Goal: Check status: Check status

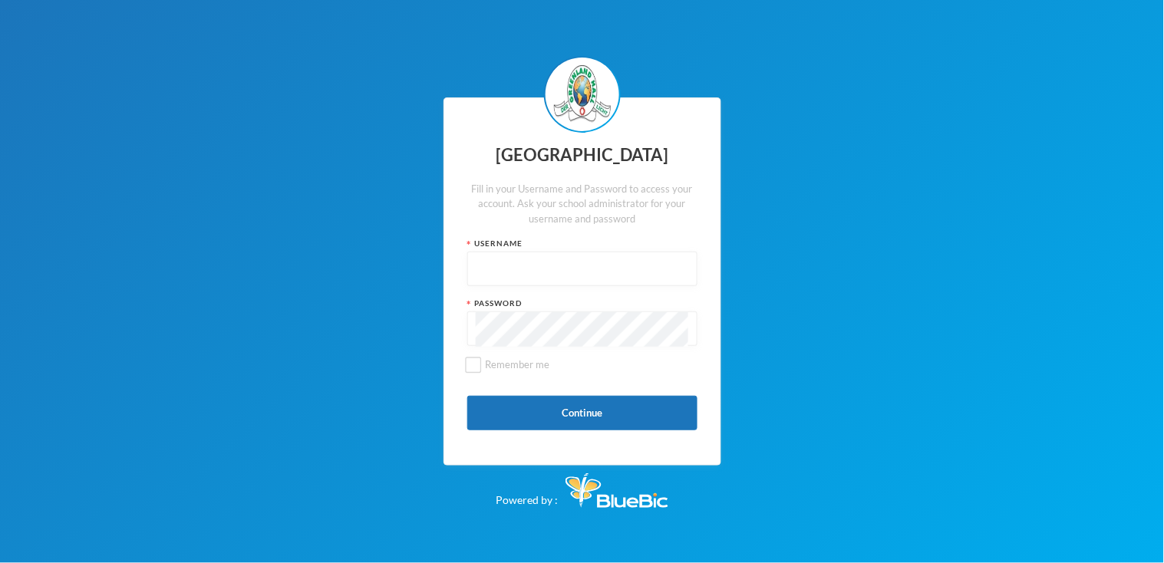
click at [578, 282] on input "text" at bounding box center [582, 269] width 213 height 35
type input "glh22c4"
click at [561, 412] on button "Continue" at bounding box center [582, 413] width 230 height 35
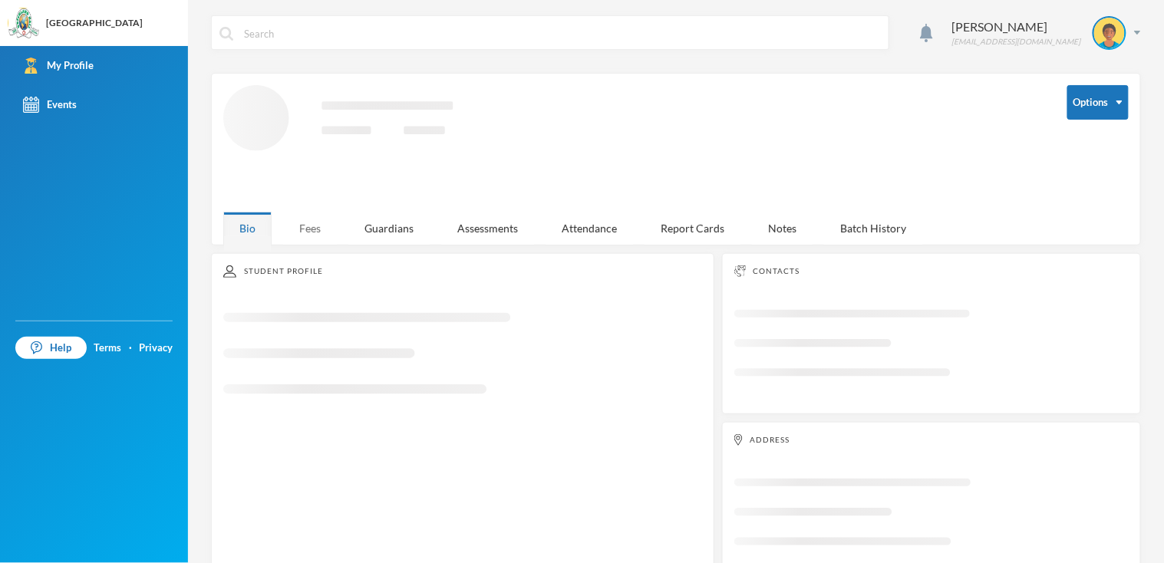
click at [323, 232] on div "Fees" at bounding box center [310, 228] width 54 height 33
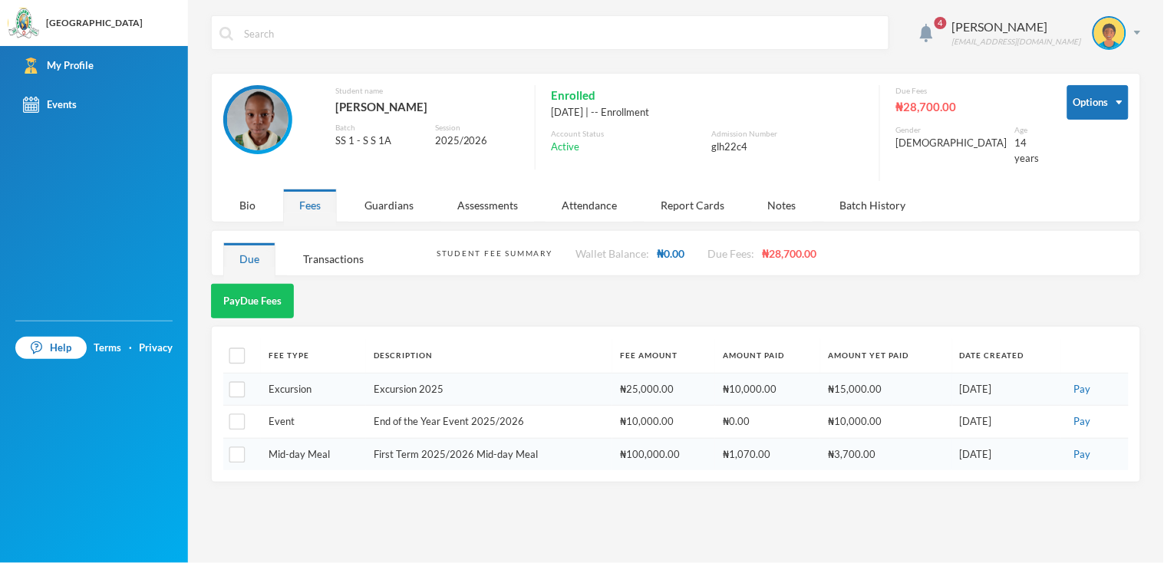
click at [953, 23] on span "4" at bounding box center [940, 23] width 25 height 25
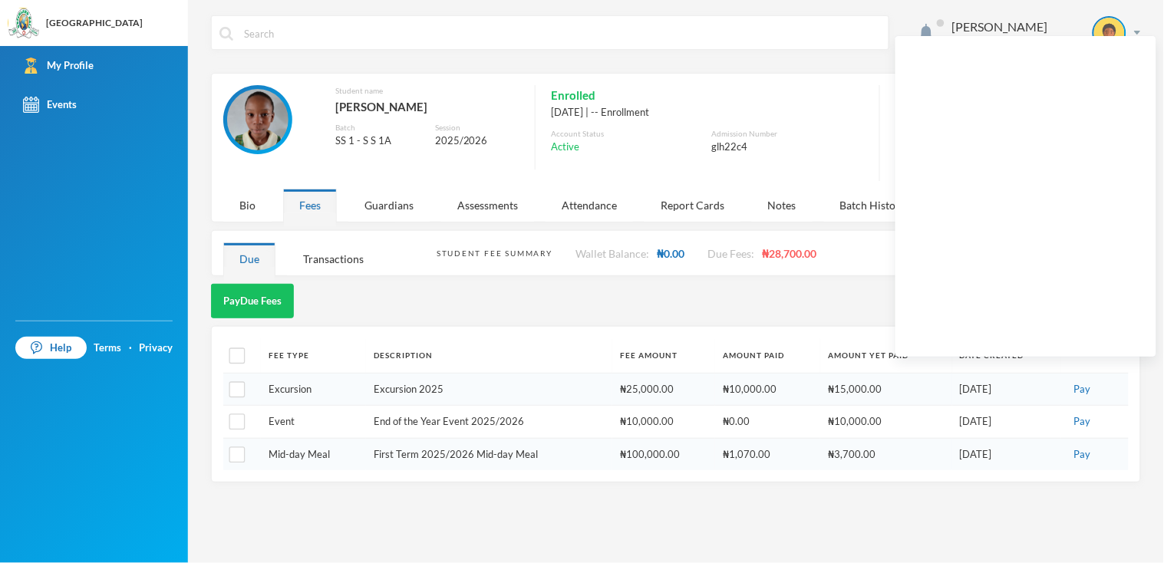
click at [715, 272] on div "[PERSON_NAME] [EMAIL_ADDRESS][DOMAIN_NAME] Options Student name [PERSON_NAME] F…" at bounding box center [676, 281] width 976 height 563
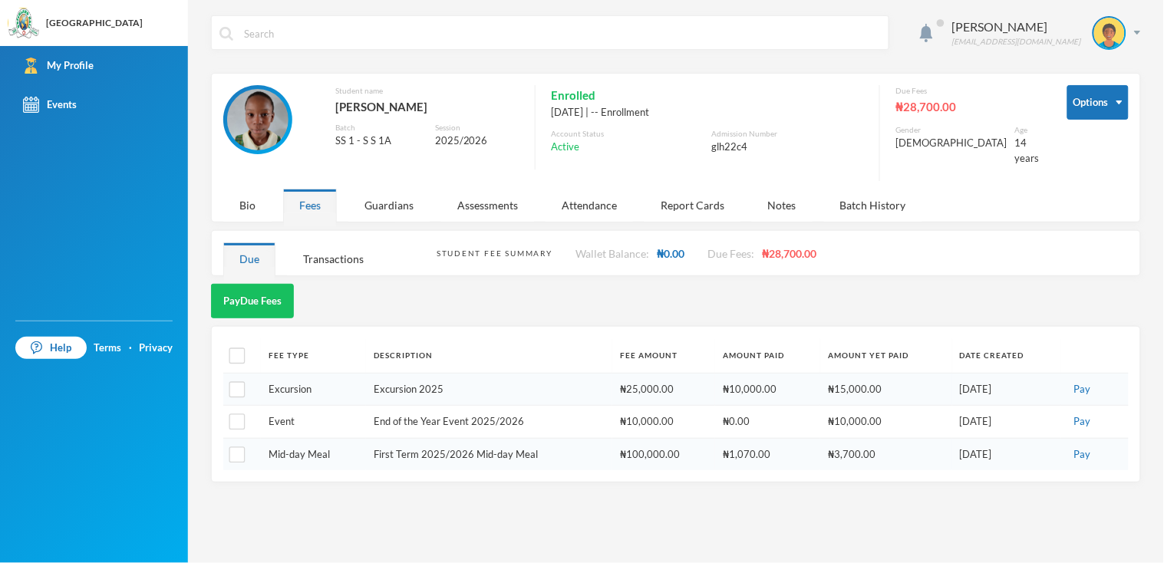
click at [272, 197] on div "Bio Fees Guardians Assessments Attendance Report Cards Notes Batch History" at bounding box center [578, 205] width 711 height 33
click at [259, 195] on div "Bio" at bounding box center [247, 205] width 48 height 33
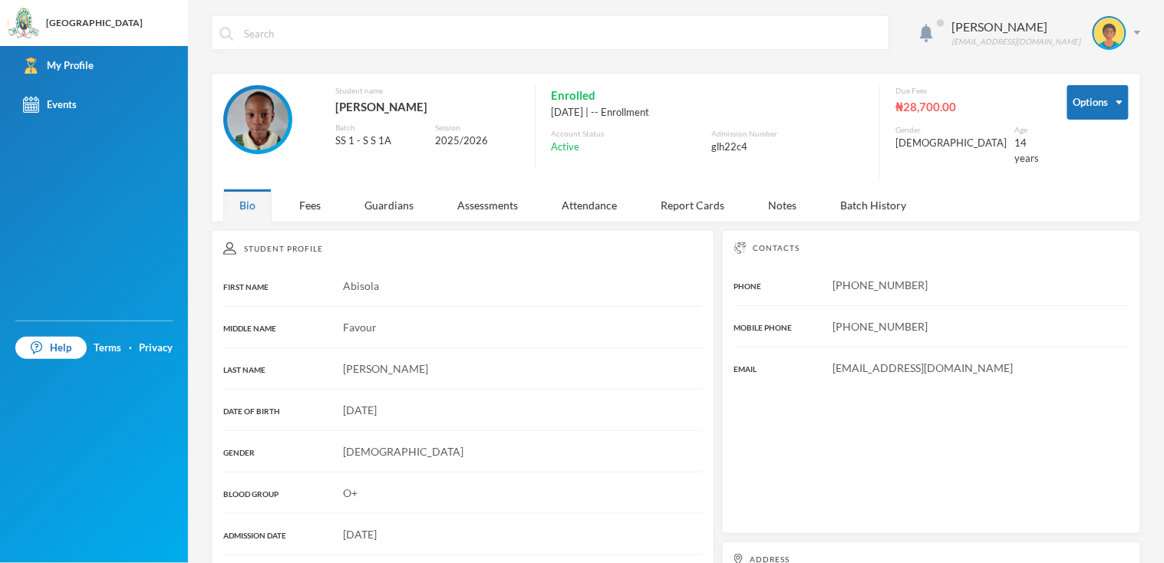
click at [256, 112] on img at bounding box center [257, 119] width 61 height 61
click at [283, 196] on div "Fees" at bounding box center [310, 205] width 54 height 33
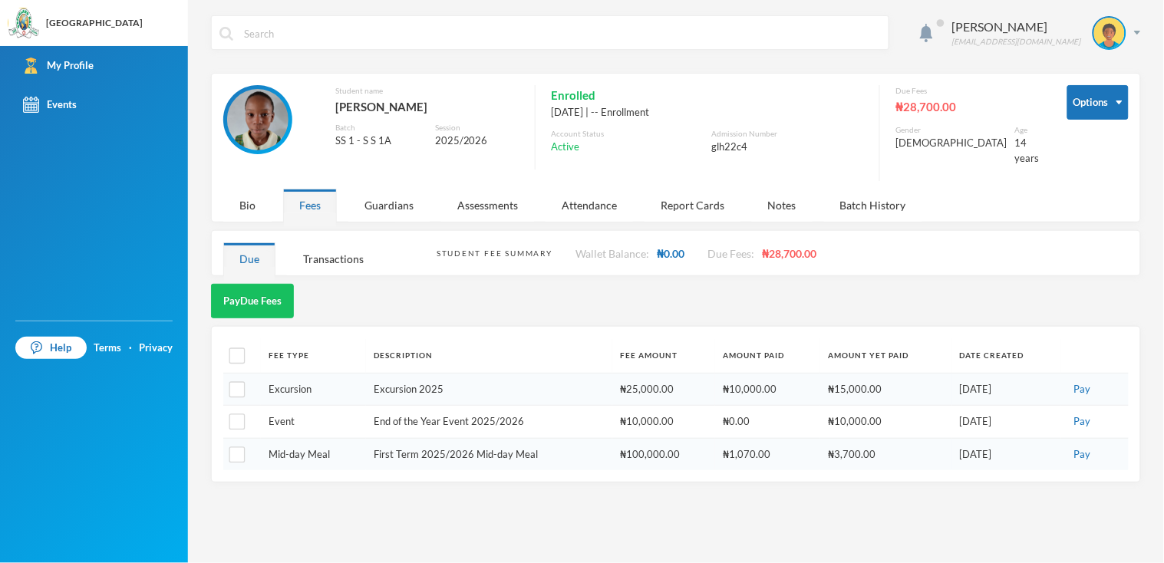
click at [283, 196] on div "Fees" at bounding box center [310, 205] width 54 height 33
click at [360, 189] on div "Guardians" at bounding box center [388, 205] width 81 height 33
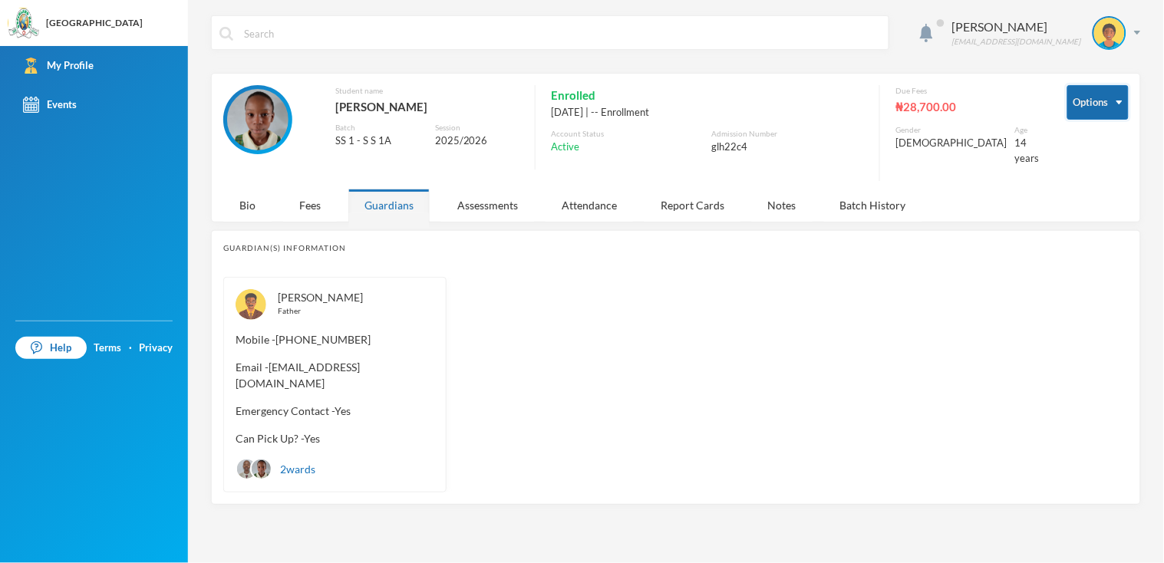
click at [1113, 104] on button "Options" at bounding box center [1097, 102] width 61 height 35
click at [1139, 21] on div "[PERSON_NAME] [EMAIL_ADDRESS][DOMAIN_NAME]" at bounding box center [1041, 33] width 200 height 34
click at [1095, 110] on button "Logout" at bounding box center [1099, 111] width 69 height 23
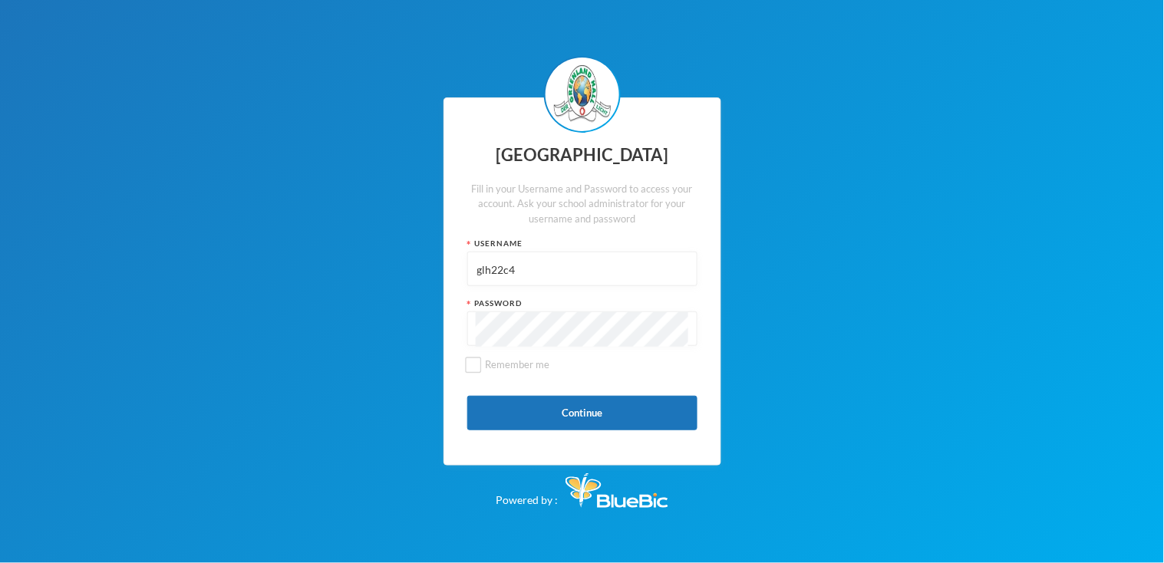
click at [635, 286] on input "glh22c4" at bounding box center [582, 269] width 213 height 35
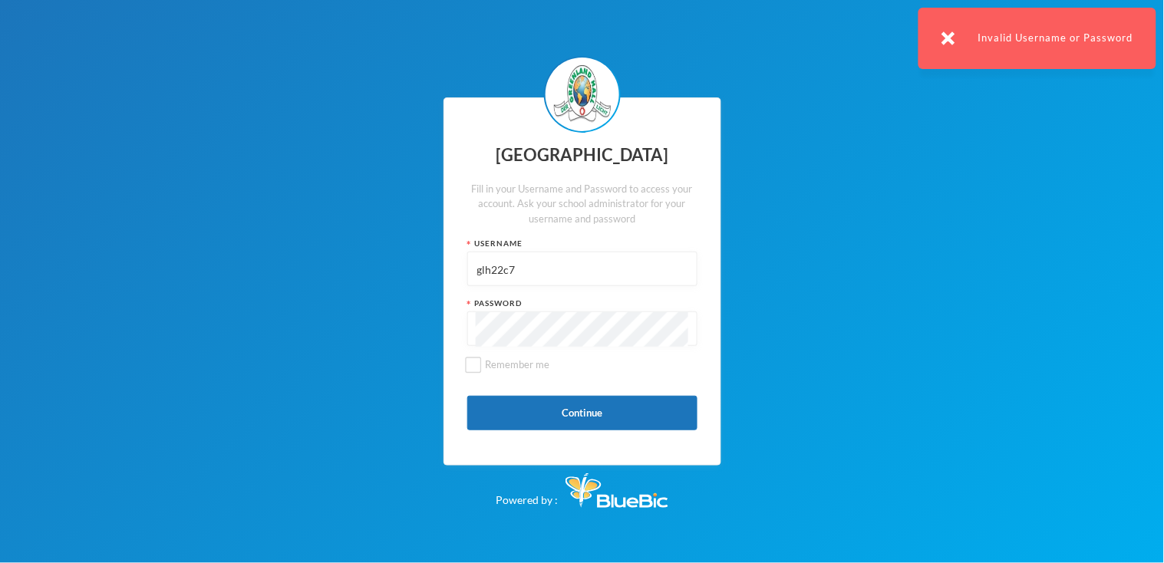
click at [609, 280] on input "glh22c7" at bounding box center [582, 269] width 213 height 35
click at [622, 277] on input "glh22c15" at bounding box center [582, 269] width 213 height 35
type input "glh22c29"
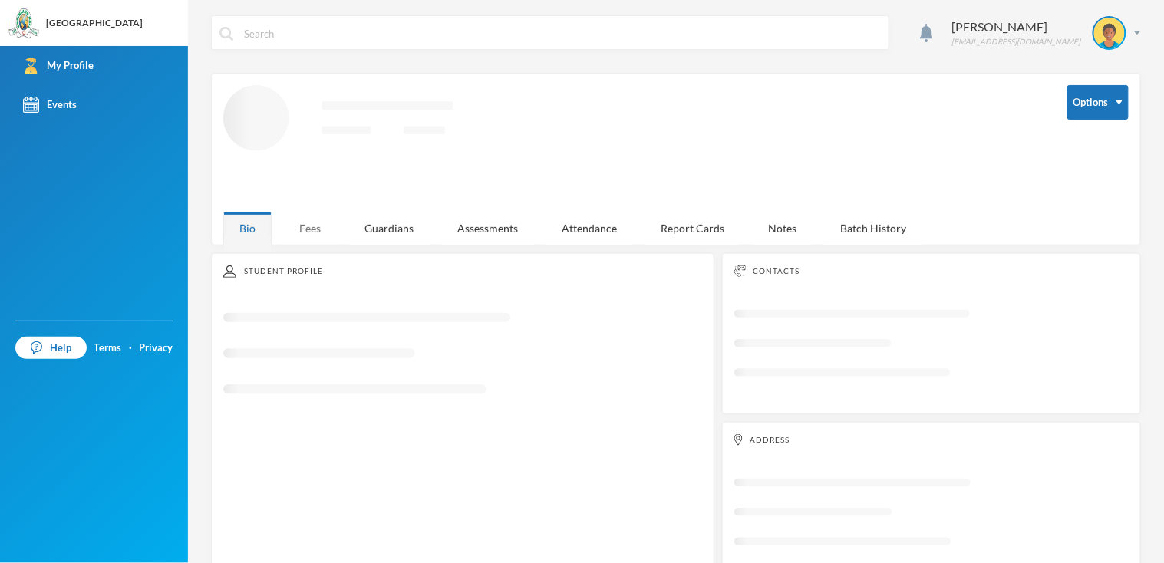
click at [317, 236] on div "Fees" at bounding box center [310, 228] width 54 height 33
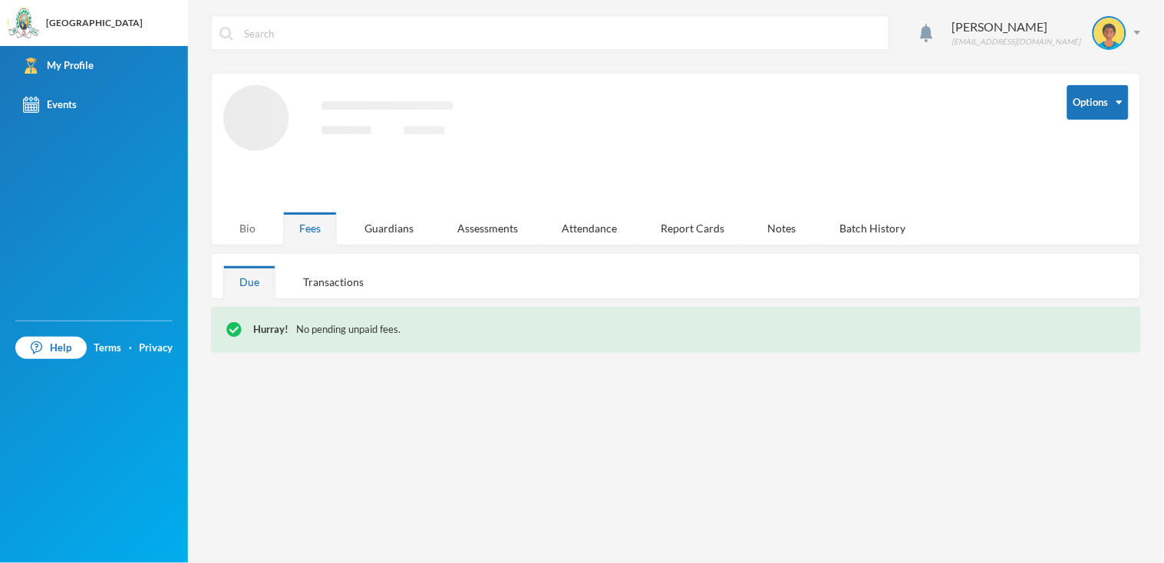
click at [244, 236] on div "Bio" at bounding box center [247, 228] width 48 height 33
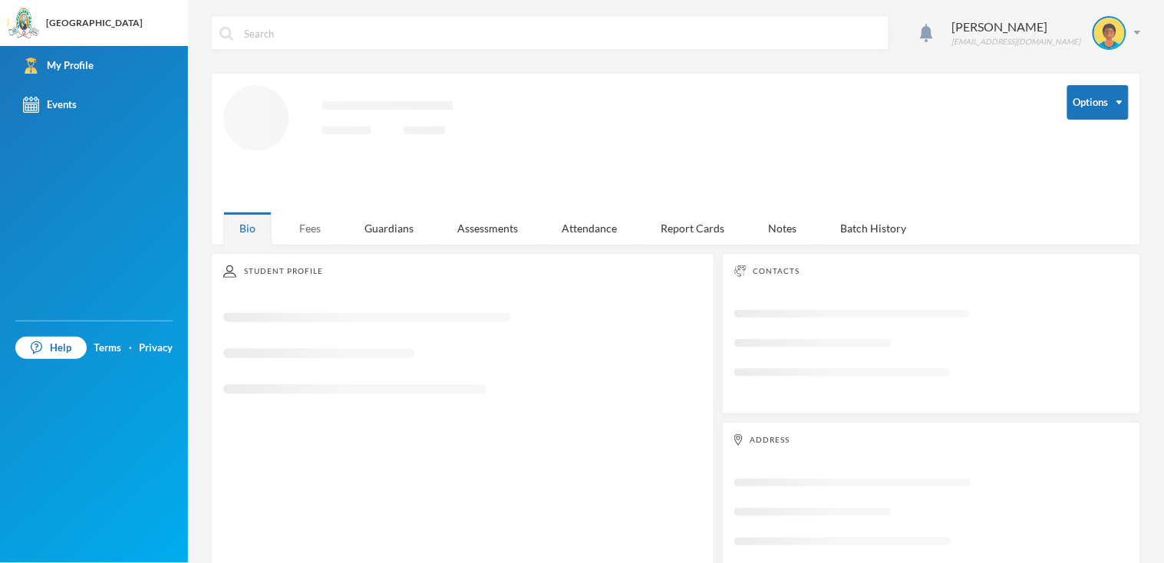
click at [309, 237] on div "Fees" at bounding box center [310, 228] width 54 height 33
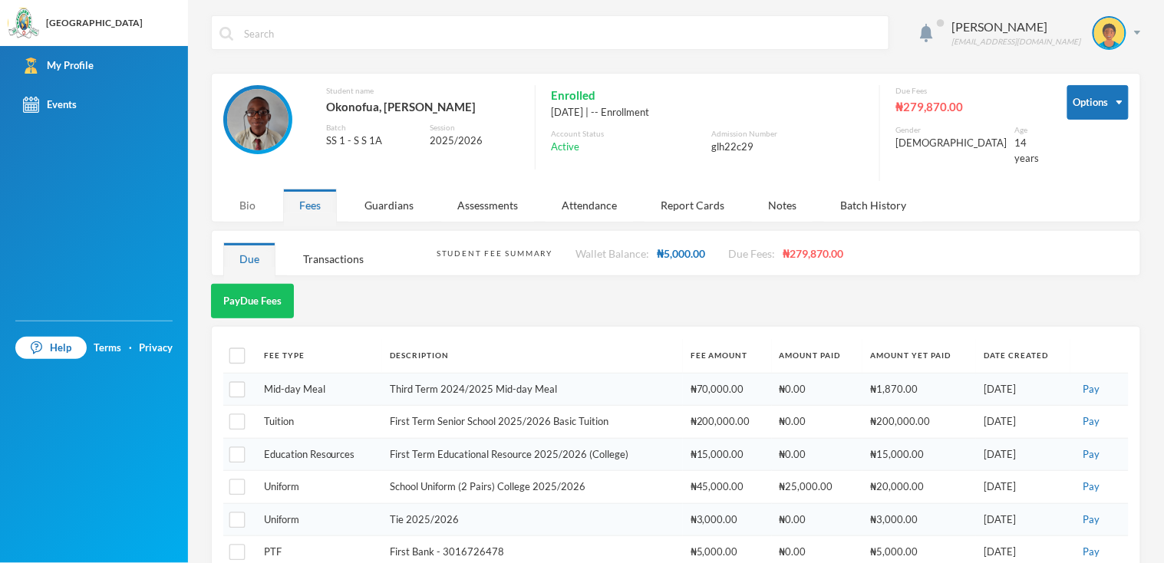
click at [239, 189] on div "Bio" at bounding box center [247, 205] width 48 height 33
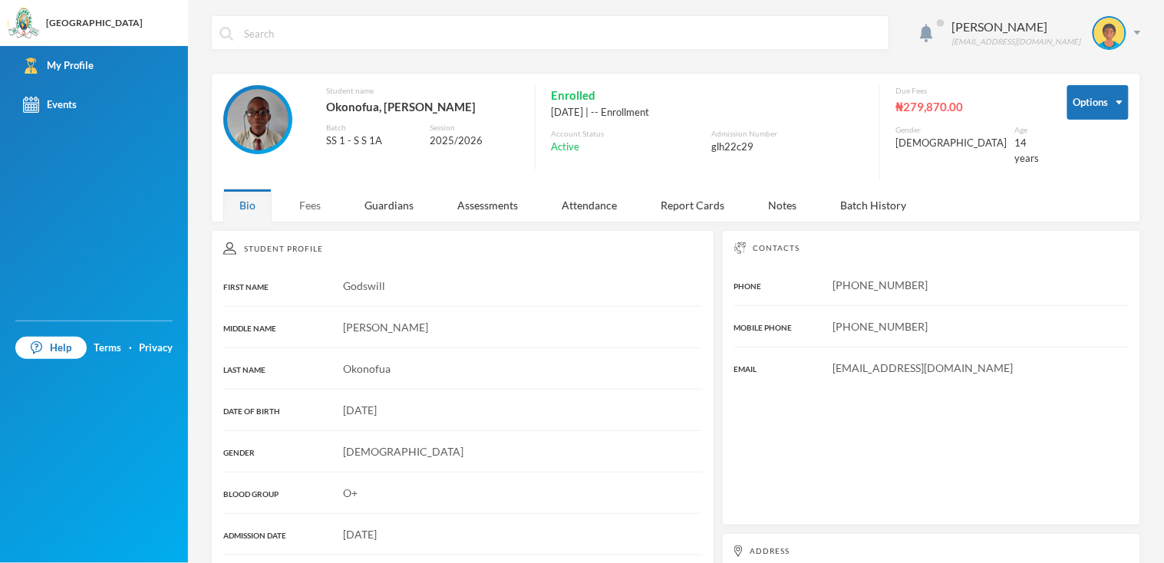
click at [308, 189] on div "Fees" at bounding box center [310, 205] width 54 height 33
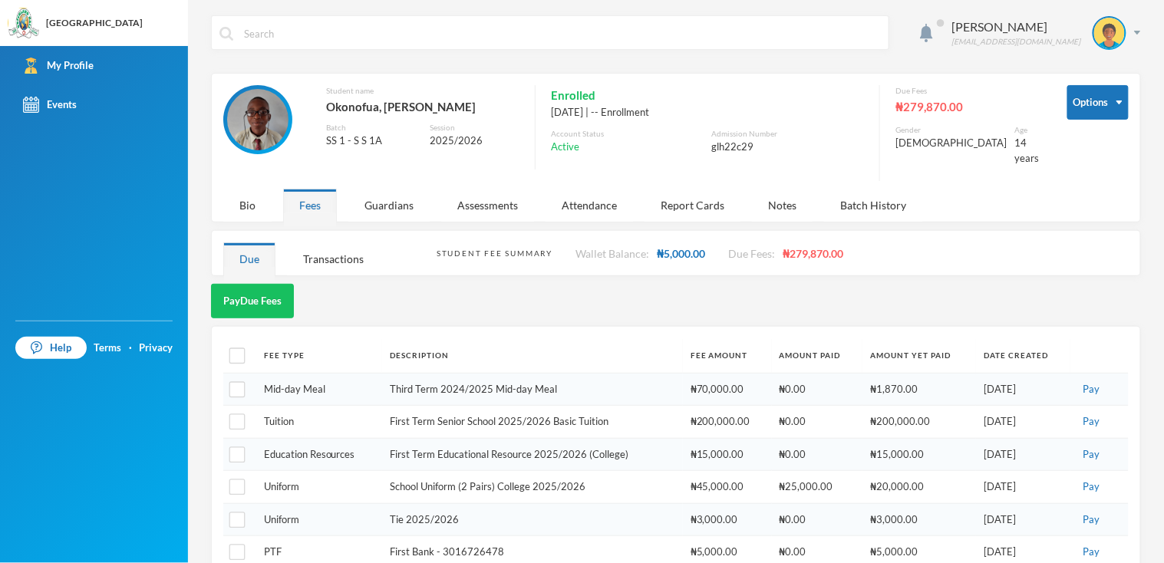
scroll to position [87, 0]
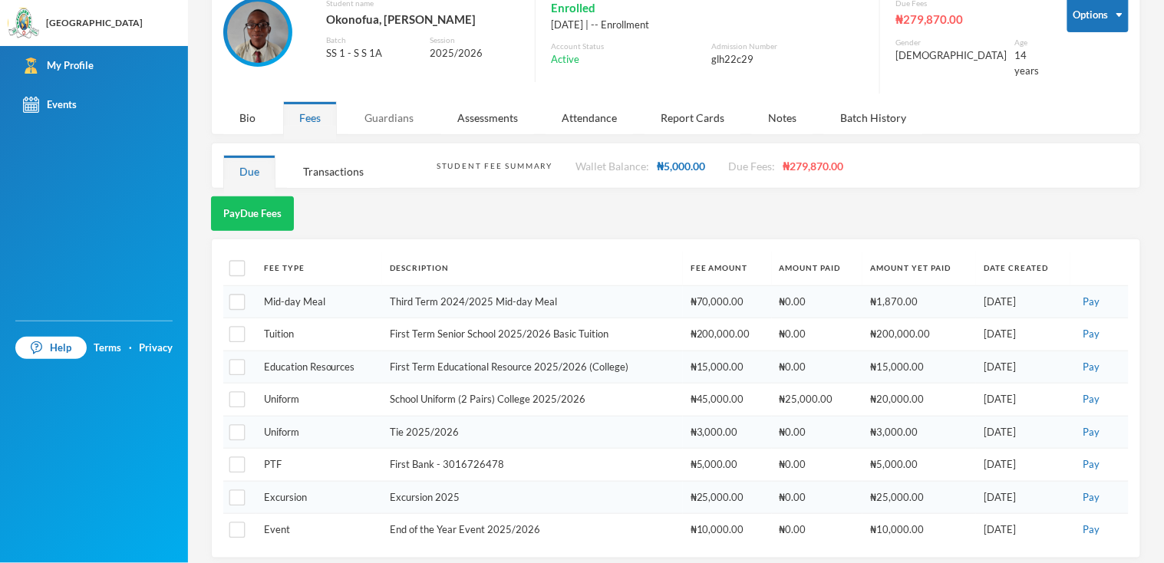
click at [403, 106] on div "Guardians" at bounding box center [388, 117] width 81 height 33
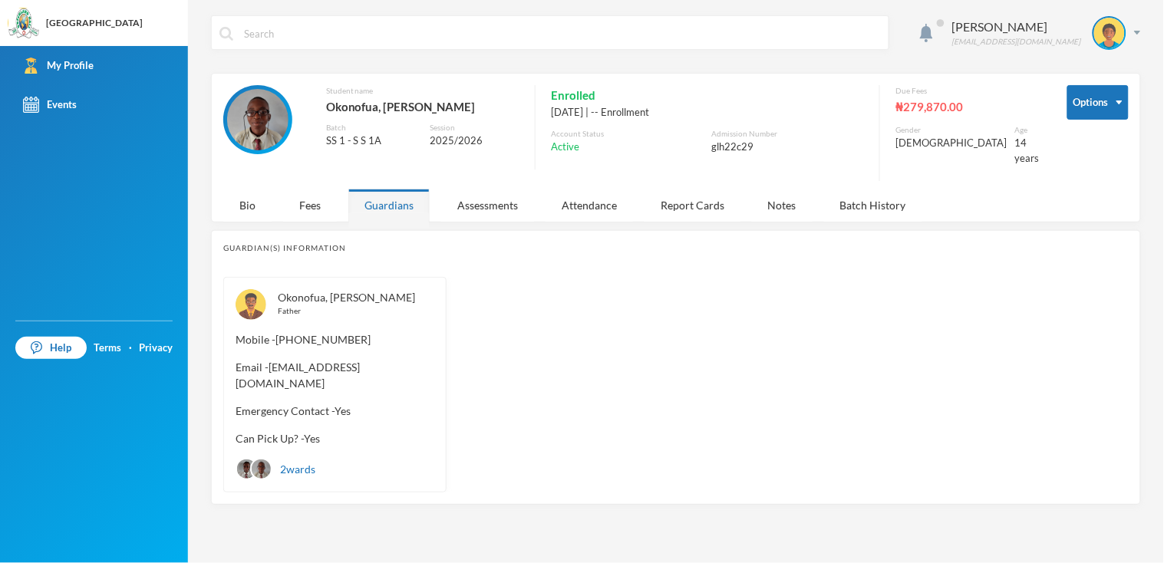
click at [276, 458] on div "2 wards" at bounding box center [276, 469] width 80 height 22
click at [288, 458] on div "2 wards" at bounding box center [276, 469] width 80 height 22
click at [491, 209] on div "Assessments" at bounding box center [487, 205] width 93 height 33
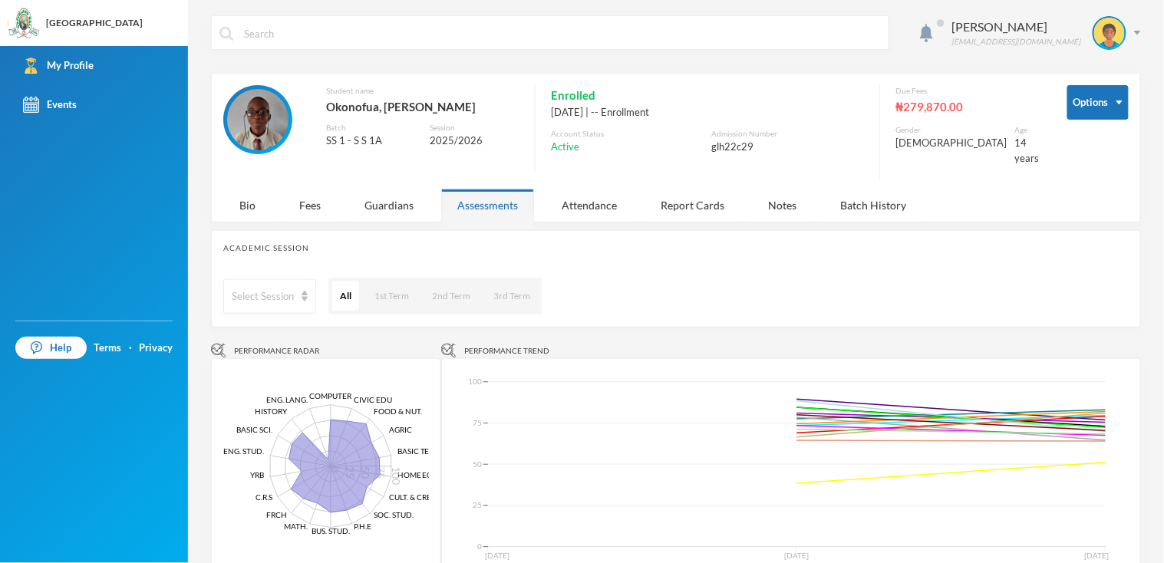
click at [1152, 39] on div "[PERSON_NAME] [EMAIL_ADDRESS][DOMAIN_NAME] Options Student name [PERSON_NAME], …" at bounding box center [676, 281] width 976 height 563
click at [1147, 38] on div "[PERSON_NAME] [EMAIL_ADDRESS][DOMAIN_NAME] Options Student name [PERSON_NAME], …" at bounding box center [676, 281] width 976 height 563
click at [1138, 36] on div "[PERSON_NAME] [EMAIL_ADDRESS][DOMAIN_NAME]" at bounding box center [1041, 33] width 200 height 34
click at [1106, 109] on button "Logout" at bounding box center [1098, 111] width 69 height 23
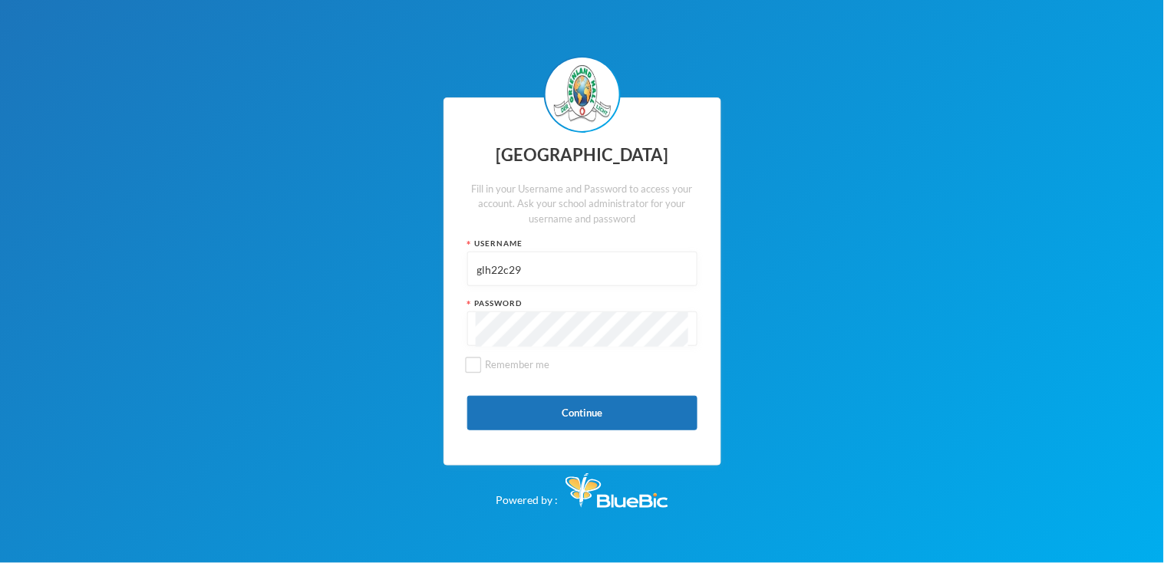
click at [664, 256] on input "glh22c29" at bounding box center [582, 269] width 213 height 35
click at [648, 271] on input "glh22c29" at bounding box center [582, 269] width 213 height 35
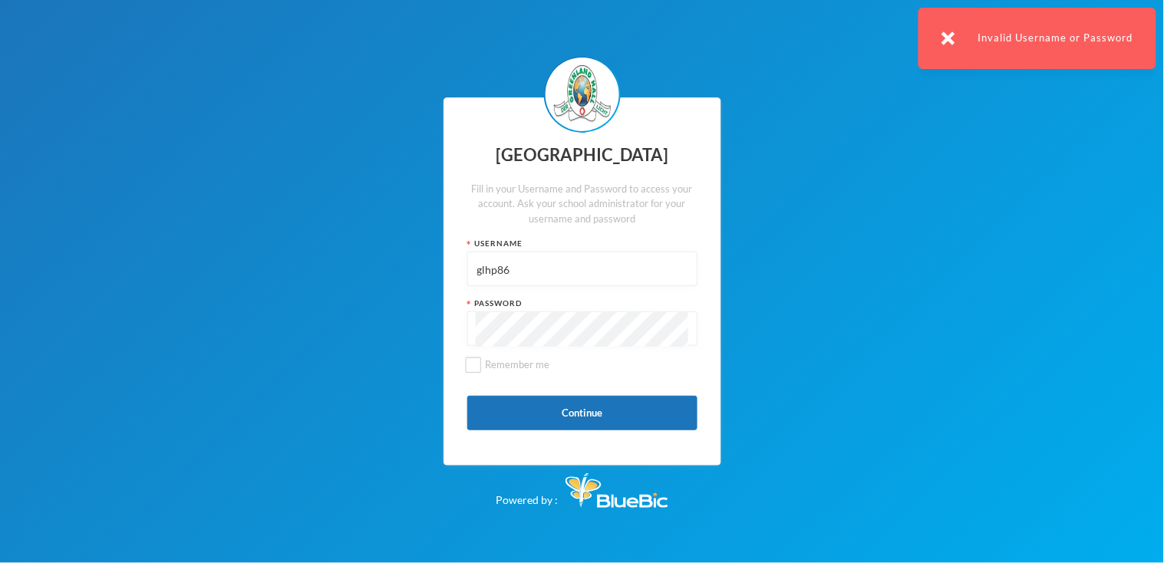
click at [601, 277] on input "glhp86" at bounding box center [582, 269] width 213 height 35
type input "glh22c94"
